Goal: Task Accomplishment & Management: Manage account settings

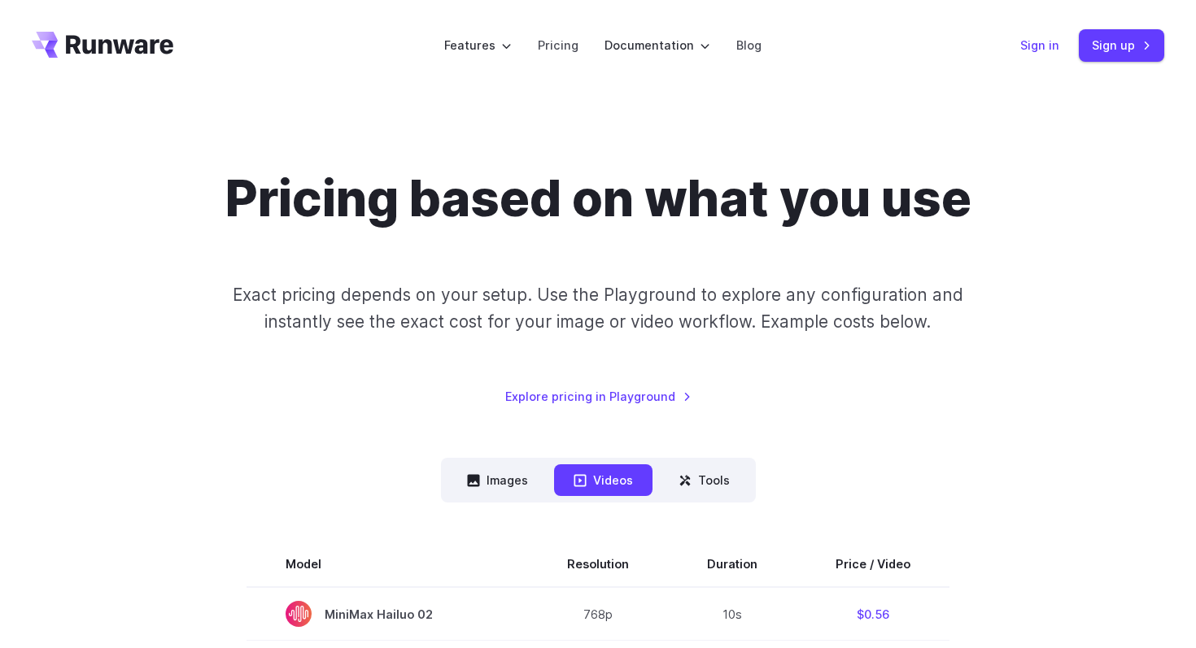
click at [1035, 46] on link "Sign in" at bounding box center [1039, 45] width 39 height 19
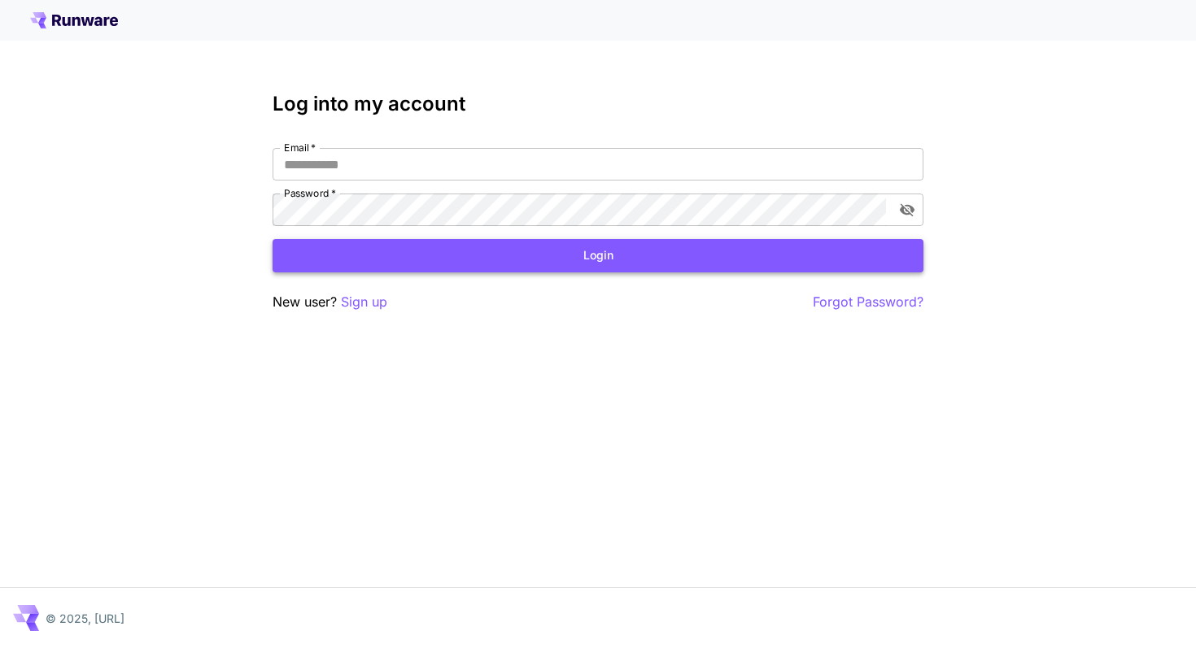
type input "**********"
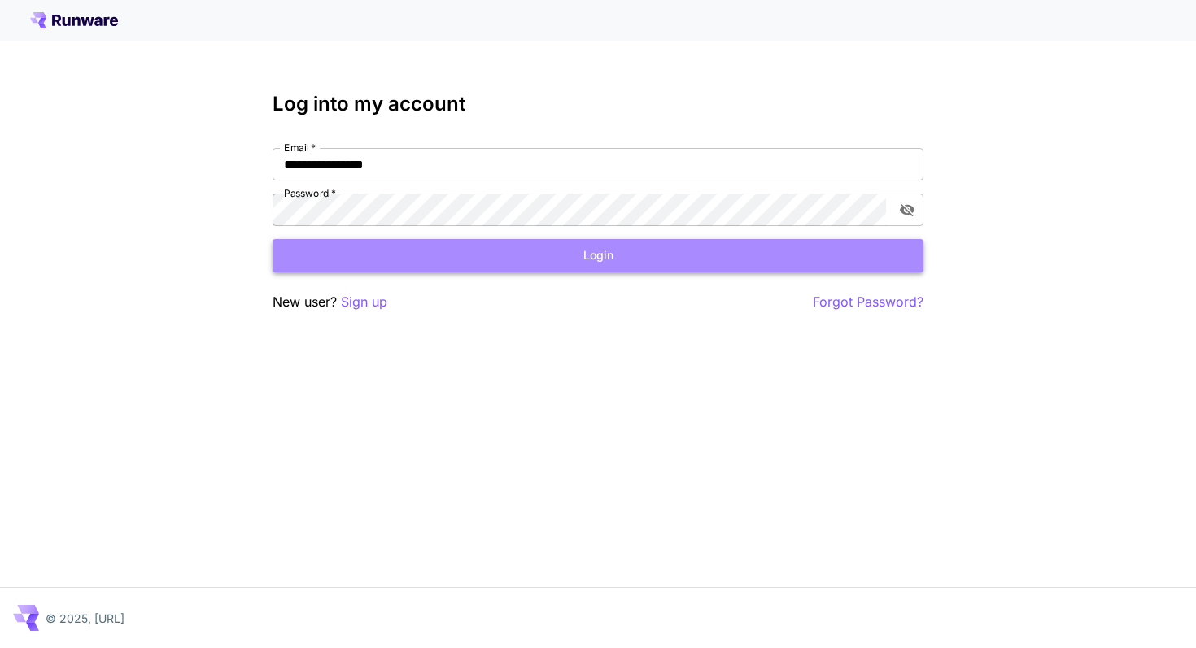
click at [600, 241] on button "Login" at bounding box center [597, 255] width 651 height 33
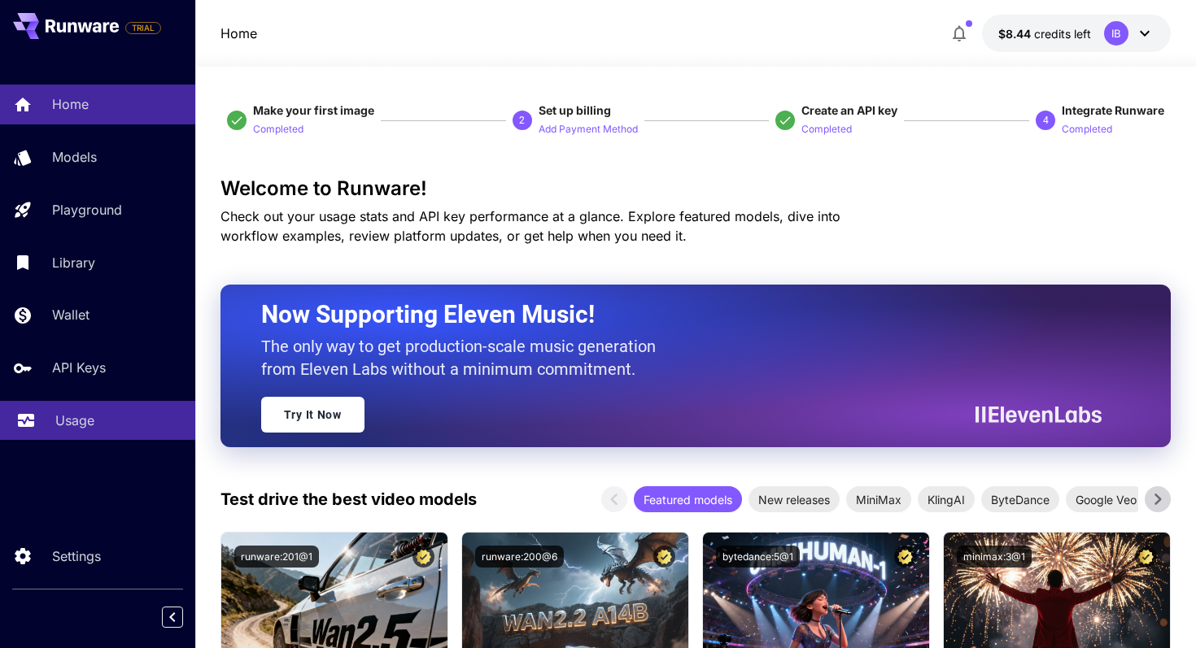
click at [101, 413] on div "Usage" at bounding box center [118, 421] width 127 height 20
